Goal: Obtain resource: Download file/media

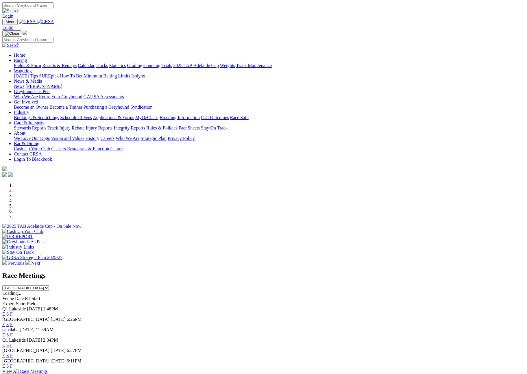
scroll to position [191, 0]
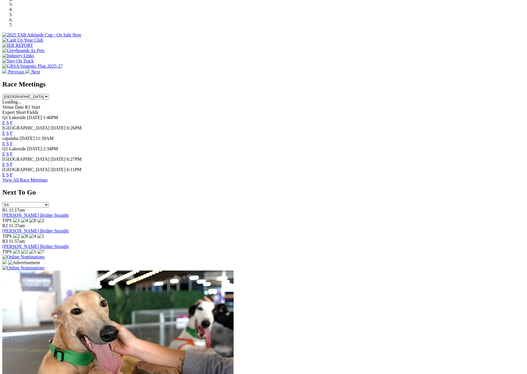
click at [49, 94] on select "South Australia New South Wales Northern Territory Queensland Tasmania Victoria…" at bounding box center [25, 96] width 47 height 5
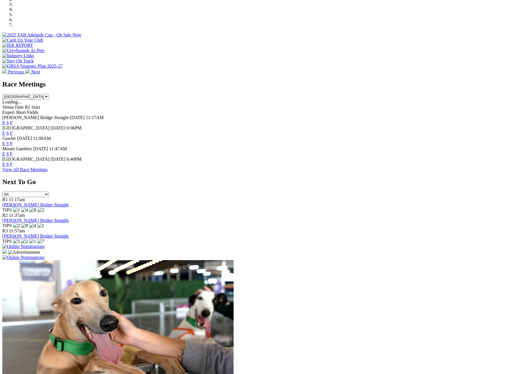
click at [13, 162] on link "F" at bounding box center [11, 164] width 3 height 5
click at [49, 94] on select "South Australia New South Wales Northern Territory Queensland Tasmania Victoria…" at bounding box center [25, 96] width 47 height 5
select select "NSW"
click at [49, 94] on select "South Australia New South Wales Northern Territory Queensland Tasmania Victoria…" at bounding box center [25, 96] width 47 height 5
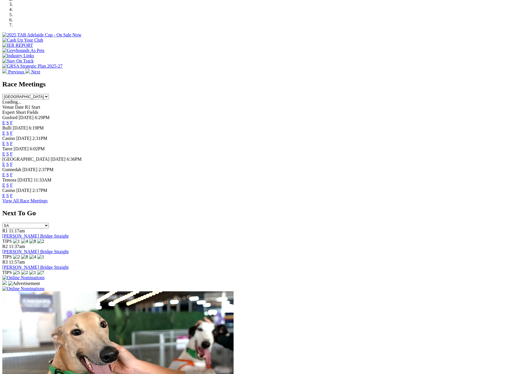
click at [13, 198] on link "F" at bounding box center [11, 195] width 3 height 5
click at [48, 203] on link "View All Race Meetings" at bounding box center [24, 200] width 45 height 5
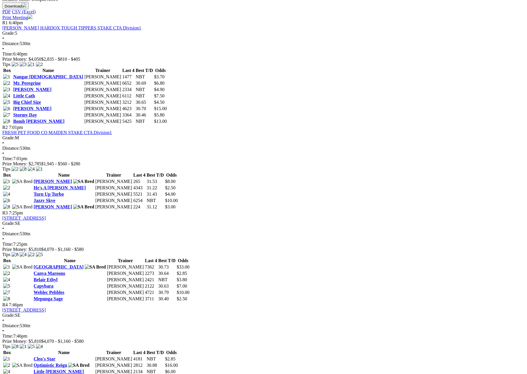
scroll to position [291, 0]
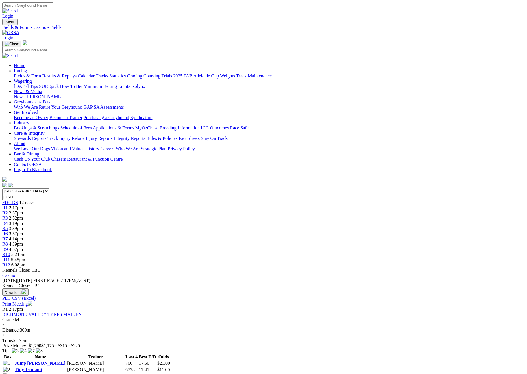
click at [29, 288] on button "Download" at bounding box center [15, 291] width 26 height 7
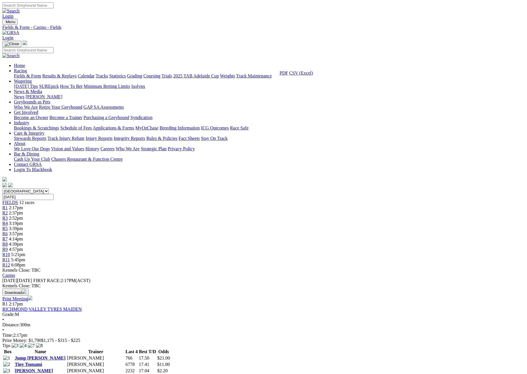
click at [313, 75] on link "CSV (Excel)" at bounding box center [301, 73] width 24 height 5
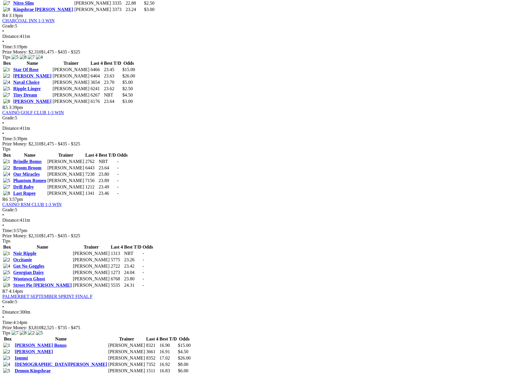
scroll to position [484, 0]
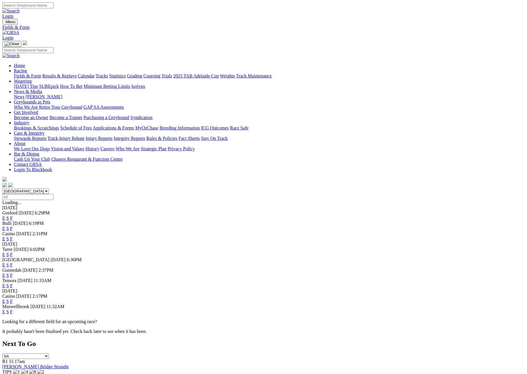
click at [13, 299] on link "F" at bounding box center [11, 301] width 3 height 5
click at [13, 309] on link "F" at bounding box center [11, 311] width 3 height 5
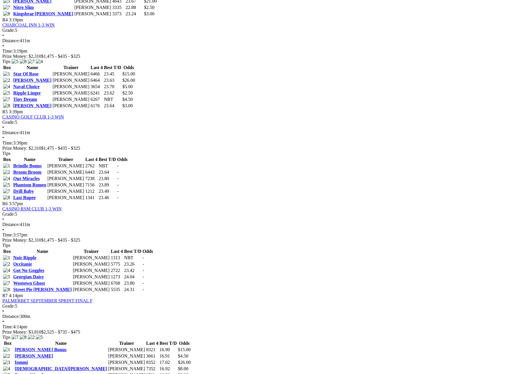
scroll to position [419, 0]
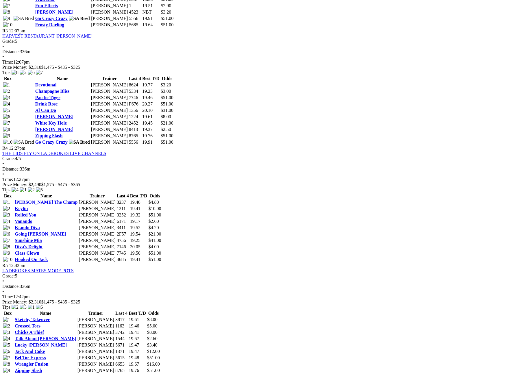
scroll to position [451, 0]
